Goal: Task Accomplishment & Management: Use online tool/utility

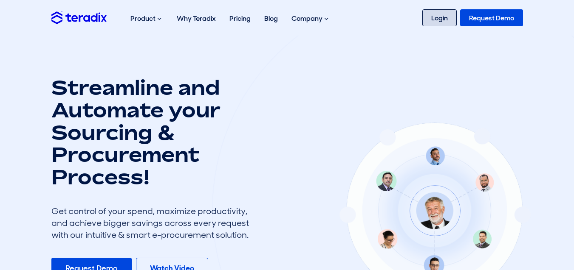
click at [437, 17] on link "Login" at bounding box center [439, 17] width 34 height 17
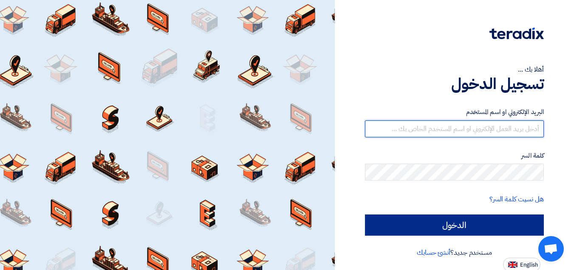
type input "[EMAIL_ADDRESS][DOMAIN_NAME]"
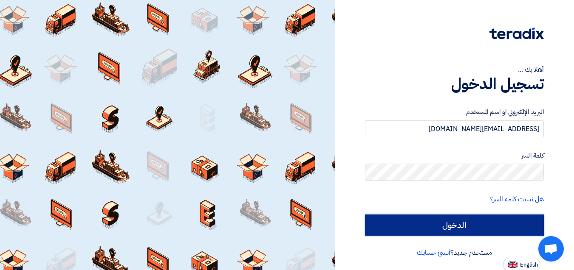
click at [455, 228] on input "الدخول" at bounding box center [454, 225] width 179 height 21
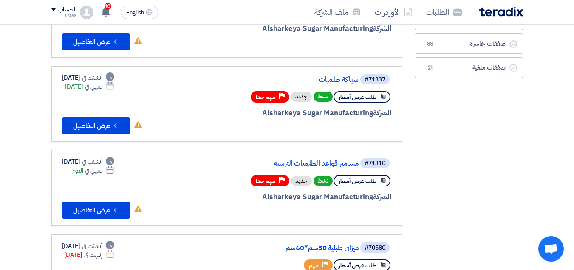
scroll to position [85, 0]
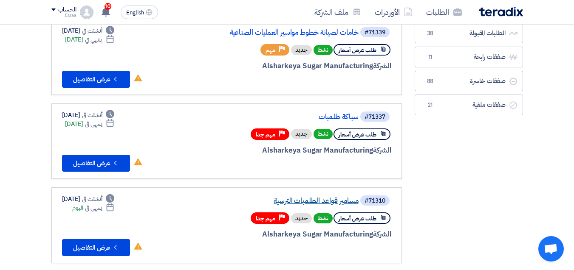
click at [308, 198] on link "مسامير قواعد الطلمبات الترسية" at bounding box center [273, 201] width 170 height 8
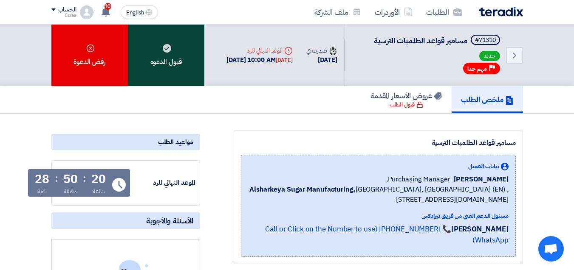
click at [167, 49] on use at bounding box center [167, 48] width 8 height 8
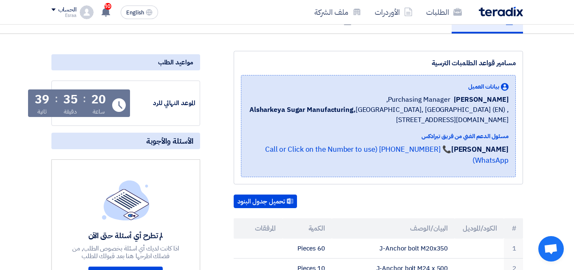
scroll to position [85, 0]
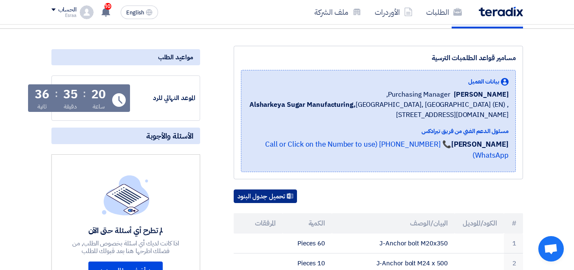
click at [265, 190] on button "تحميل جدول البنود" at bounding box center [264, 197] width 63 height 14
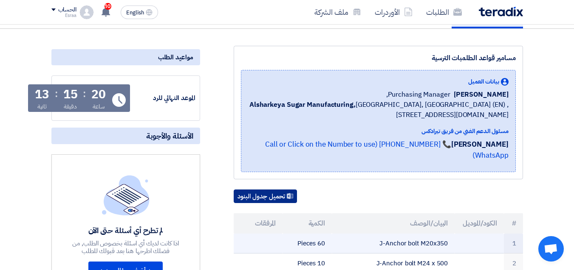
scroll to position [127, 0]
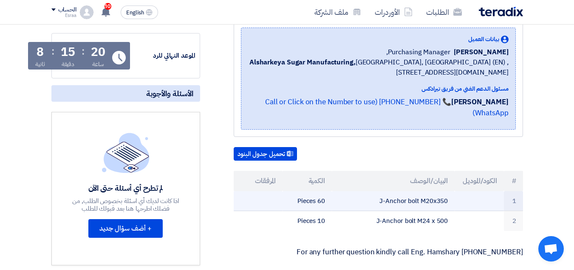
click at [449, 191] on td "J-Anchor bolt M20x350" at bounding box center [393, 201] width 123 height 20
click at [453, 192] on td "J-Anchor bolt M20x350" at bounding box center [393, 201] width 123 height 20
click at [455, 191] on td at bounding box center [478, 201] width 49 height 20
click at [298, 191] on td "60 Pieces" at bounding box center [306, 201] width 49 height 20
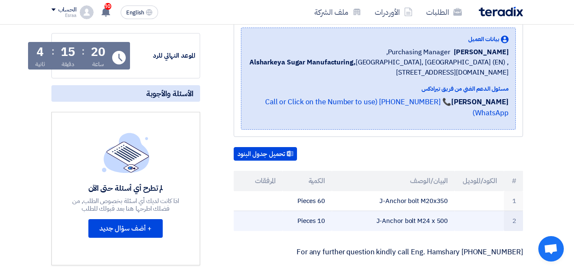
drag, startPoint x: 298, startPoint y: 190, endPoint x: 467, endPoint y: 211, distance: 169.8
click at [467, 211] on tbody "1 J-Anchor bolt M20x350 60 Pieces 2 J-Anchor bolt M24 x 500 10 Pieces" at bounding box center [377, 211] width 289 height 40
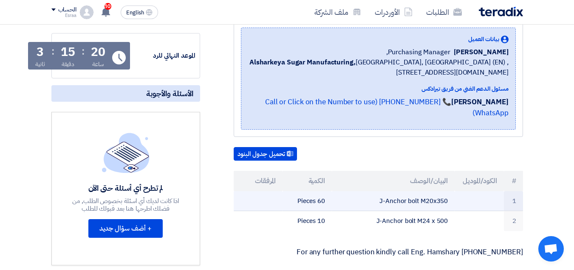
click at [461, 193] on td at bounding box center [478, 201] width 49 height 20
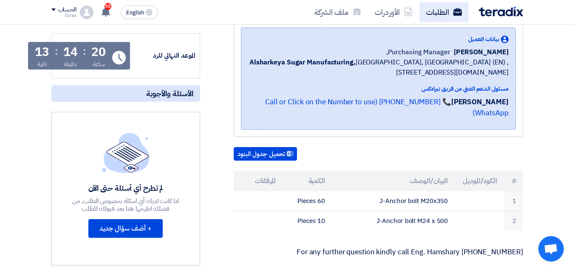
click at [436, 8] on link "الطلبات" at bounding box center [443, 12] width 49 height 20
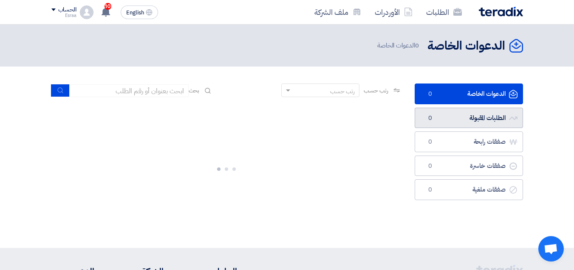
click at [481, 115] on link "الطلبات المقبولة الطلبات المقبولة 0" at bounding box center [468, 118] width 108 height 21
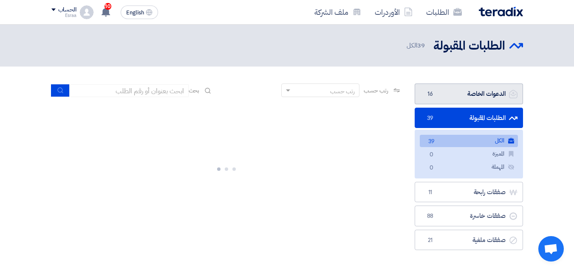
click at [472, 97] on link "الدعوات الخاصة الدعوات الخاصة 16" at bounding box center [468, 94] width 108 height 21
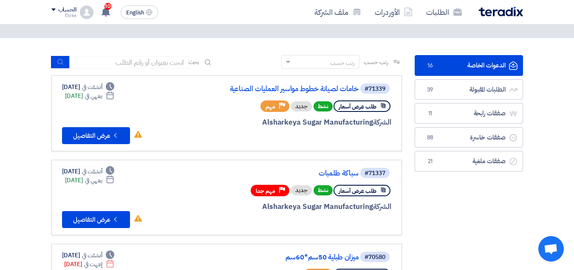
scroll to position [42, 0]
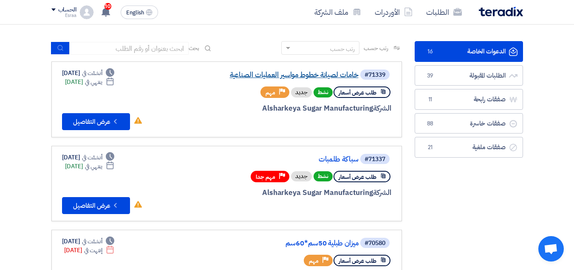
click at [305, 72] on link "خامات لصيانة خطوط مواسير العمليات الصناعية" at bounding box center [273, 75] width 170 height 8
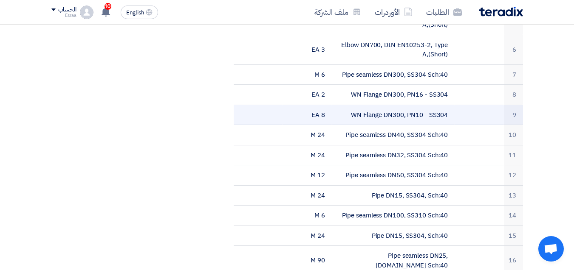
scroll to position [425, 0]
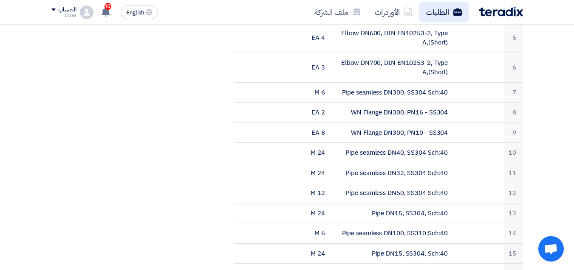
click at [432, 16] on link "الطلبات" at bounding box center [443, 12] width 49 height 20
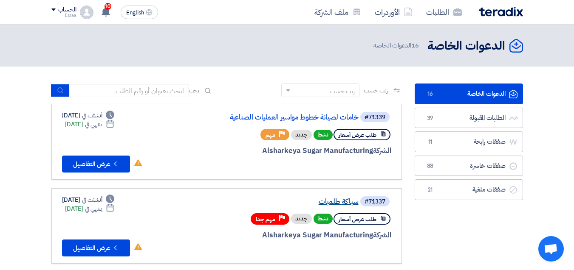
click at [328, 198] on link "سباكة طلمبات" at bounding box center [273, 202] width 170 height 8
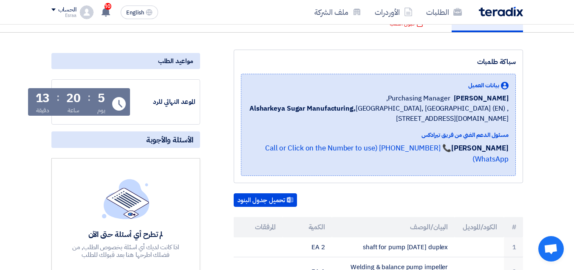
scroll to position [85, 0]
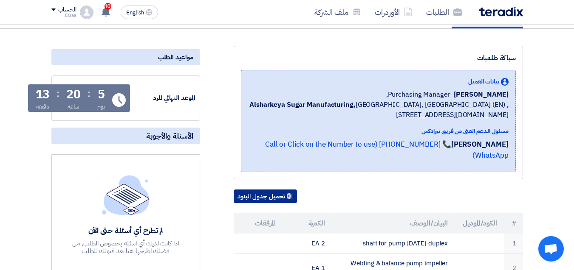
click at [254, 190] on button "تحميل جدول البنود" at bounding box center [264, 197] width 63 height 14
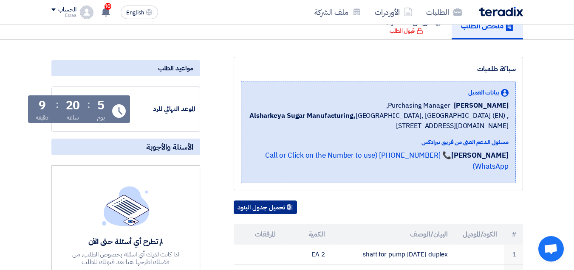
scroll to position [0, 0]
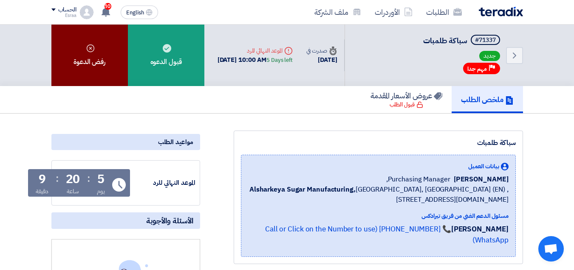
click at [98, 54] on div "رفض الدعوة" at bounding box center [89, 56] width 76 height 62
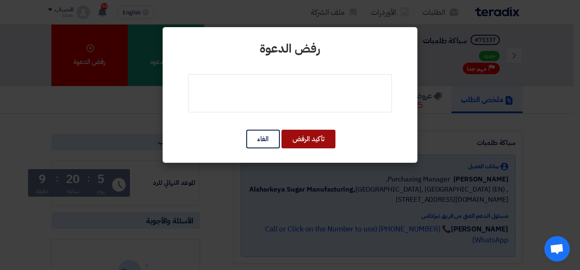
click at [311, 139] on button "تأكيد الرفض" at bounding box center [308, 139] width 54 height 19
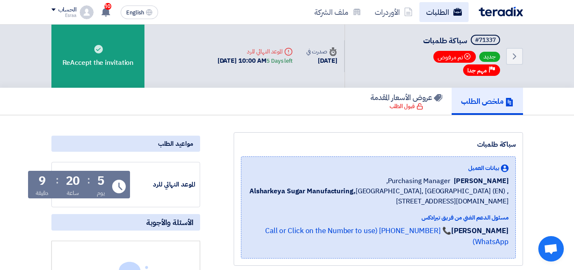
click at [442, 13] on link "الطلبات" at bounding box center [443, 12] width 49 height 20
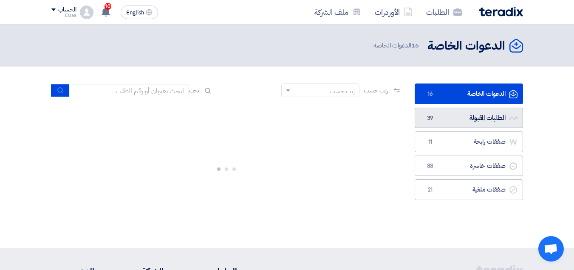
click at [480, 119] on link "الطلبات المقبولة الطلبات المقبولة 39" at bounding box center [468, 118] width 108 height 21
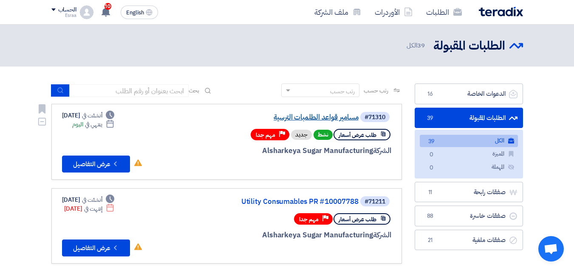
click at [296, 118] on link "مسامير قواعد الطلمبات الترسية" at bounding box center [273, 118] width 170 height 8
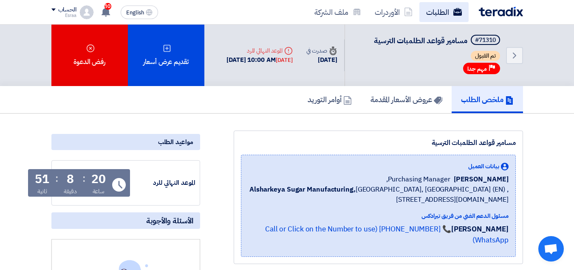
click at [434, 12] on link "الطلبات" at bounding box center [443, 12] width 49 height 20
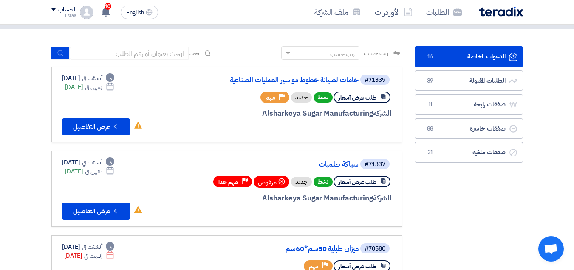
scroll to position [85, 0]
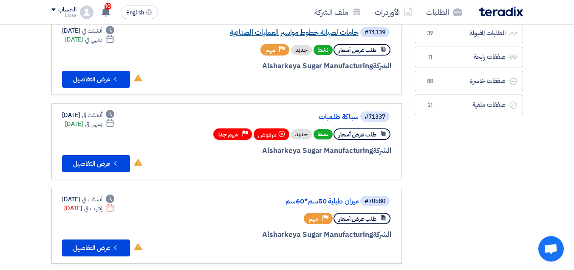
click at [315, 33] on link "خامات لصيانة خطوط مواسير العمليات الصناعية" at bounding box center [273, 33] width 170 height 8
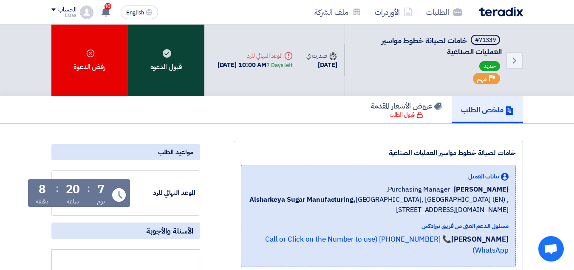
click at [163, 61] on div "قبول الدعوه" at bounding box center [166, 61] width 76 height 72
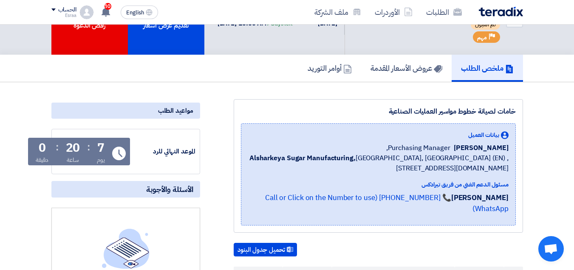
scroll to position [212, 0]
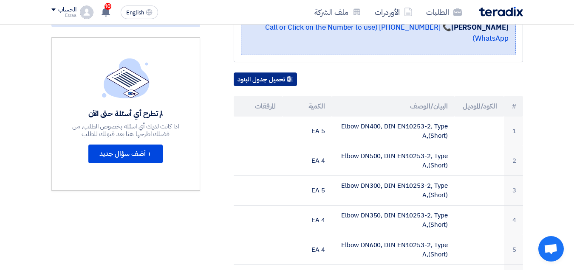
click at [256, 73] on button "تحميل جدول البنود" at bounding box center [264, 80] width 63 height 14
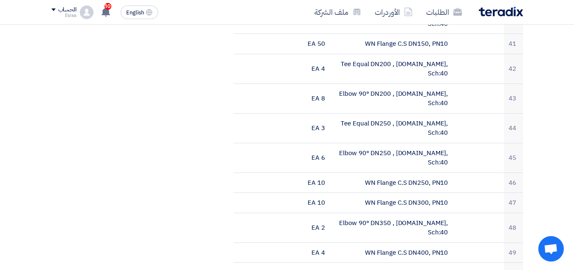
scroll to position [1358, 0]
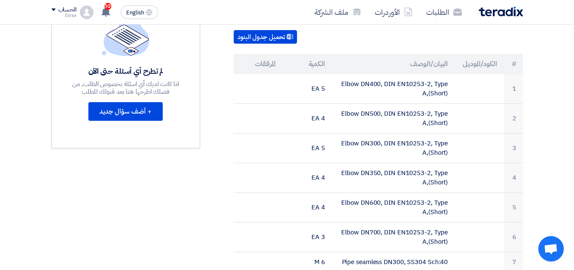
scroll to position [0, 0]
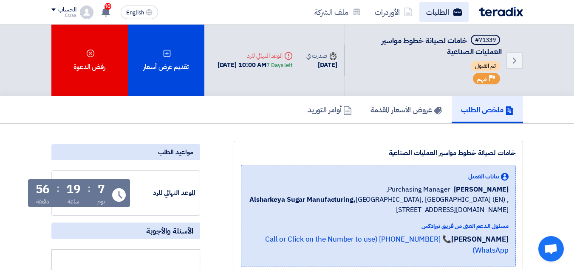
click at [433, 17] on link "الطلبات" at bounding box center [443, 12] width 49 height 20
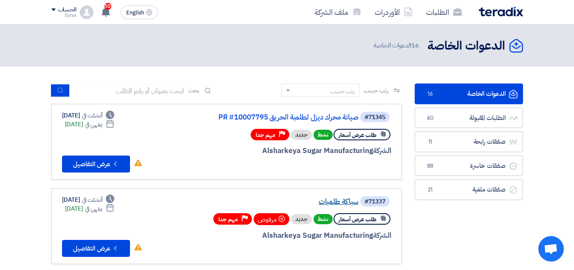
click at [340, 203] on link "سباكة طلمبات" at bounding box center [273, 202] width 170 height 8
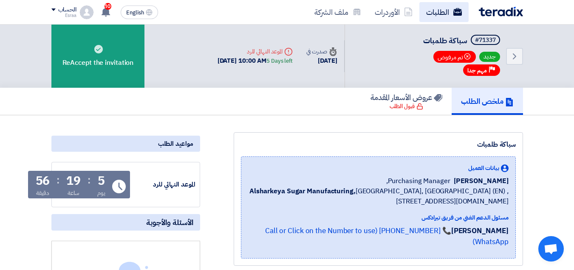
click at [439, 7] on link "الطلبات" at bounding box center [443, 12] width 49 height 20
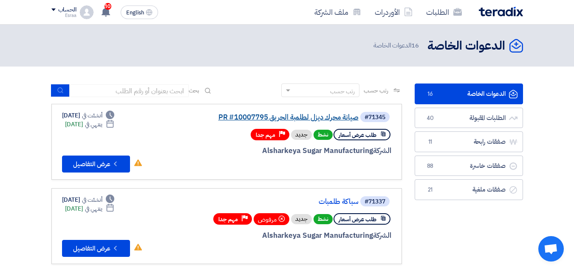
click at [289, 116] on link "صيانة محرك ديزل لطلمبة الحريق PR #10007795" at bounding box center [273, 118] width 170 height 8
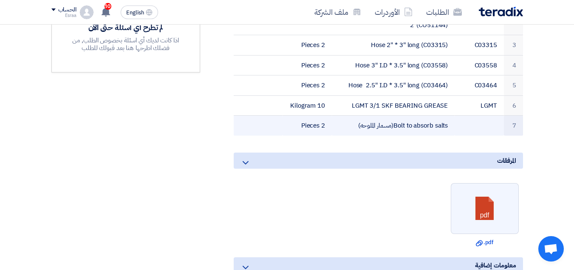
scroll to position [297, 0]
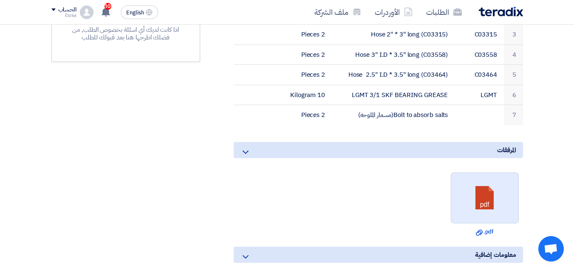
click at [492, 195] on link at bounding box center [485, 198] width 68 height 51
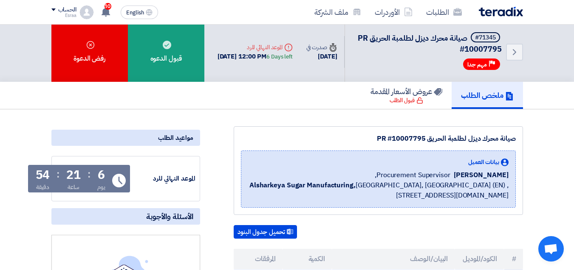
scroll to position [0, 0]
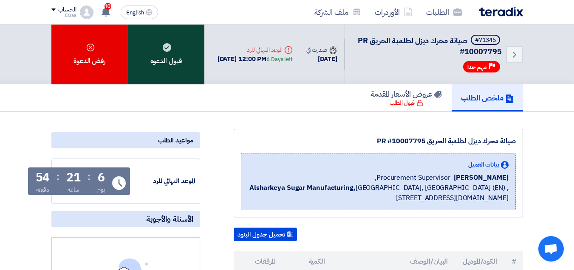
click at [171, 56] on div "قبول الدعوه" at bounding box center [166, 55] width 76 height 60
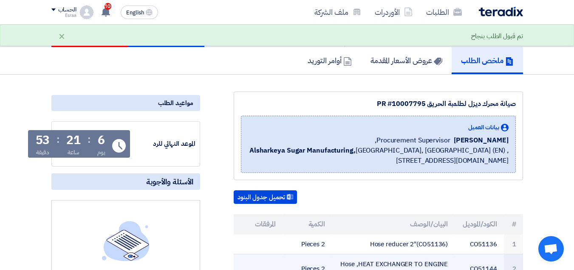
scroll to position [42, 0]
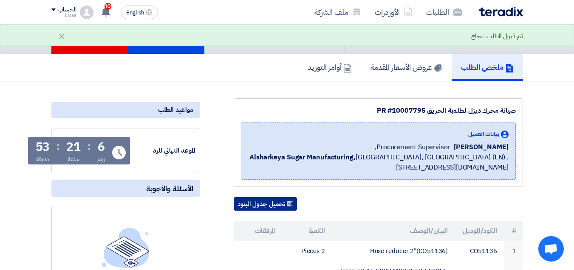
click at [267, 202] on button "تحميل جدول البنود" at bounding box center [264, 204] width 63 height 14
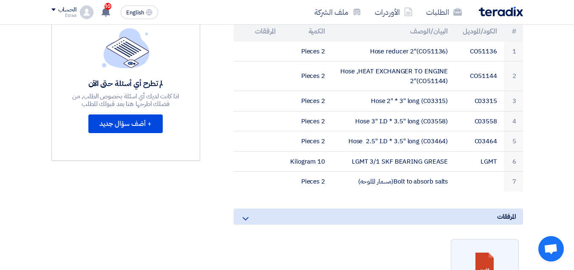
scroll to position [127, 0]
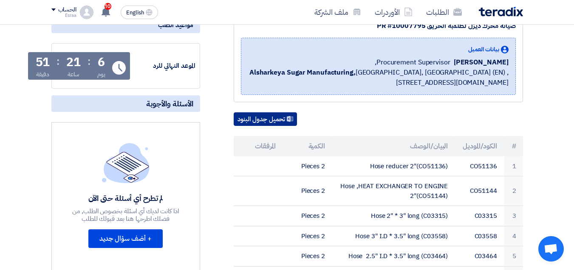
click at [261, 116] on button "تحميل جدول البنود" at bounding box center [264, 119] width 63 height 14
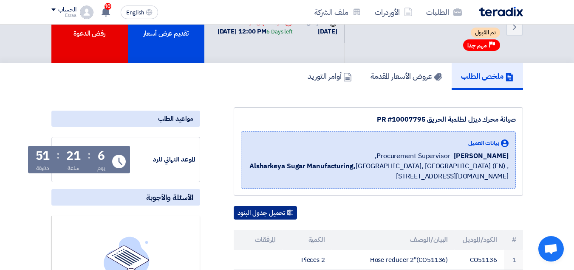
scroll to position [0, 0]
